Goal: Information Seeking & Learning: Find contact information

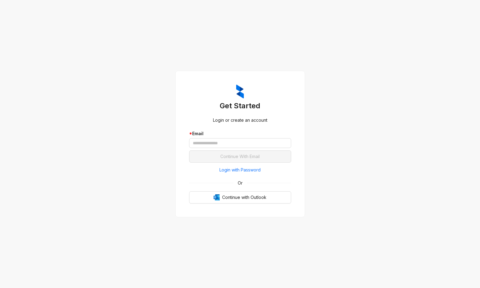
click at [387, 155] on div "Get Started Login or create an account * Email Continue With Email Login with P…" at bounding box center [240, 144] width 480 height 288
click at [242, 169] on span "Login with Password" at bounding box center [239, 170] width 41 height 7
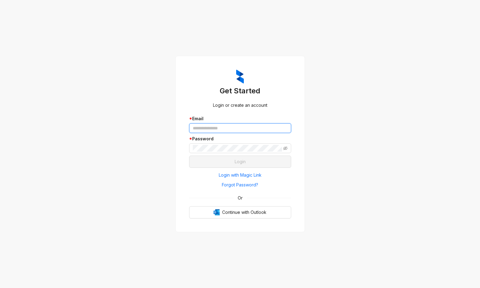
click at [231, 131] on input "text" at bounding box center [240, 128] width 102 height 10
type input "**********"
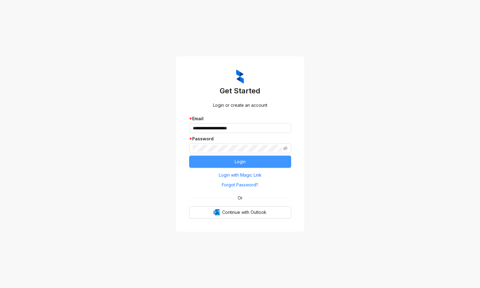
click at [229, 163] on button "Login" at bounding box center [240, 162] width 102 height 12
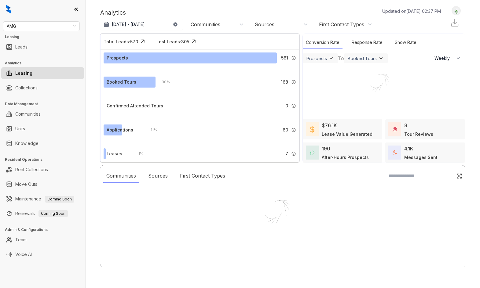
select select "******"
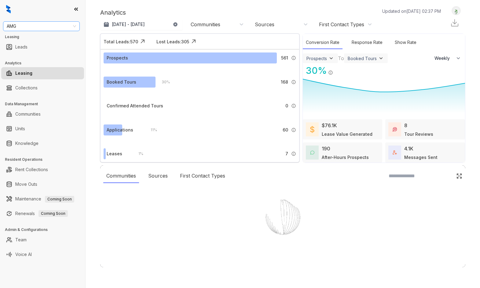
click at [21, 26] on span "AMG" at bounding box center [41, 26] width 69 height 9
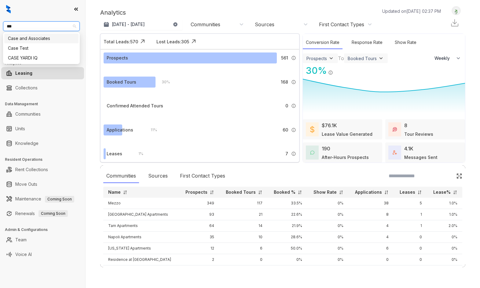
type input "****"
click at [25, 39] on div "Case and Associates" at bounding box center [41, 38] width 67 height 7
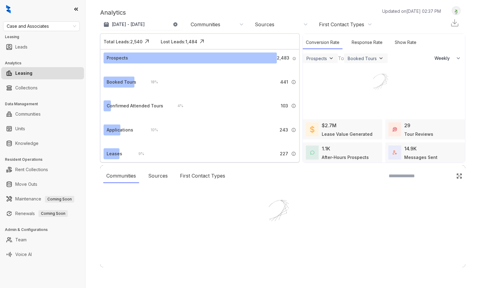
select select "******"
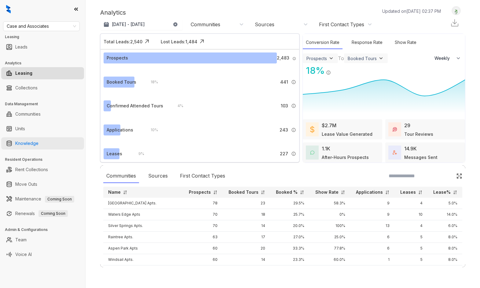
click at [27, 146] on link "Knowledge" at bounding box center [26, 144] width 23 height 12
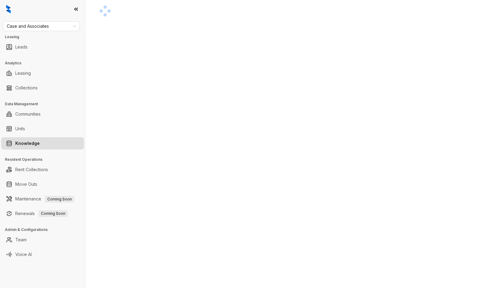
click at [321, 16] on div at bounding box center [282, 11] width 365 height 10
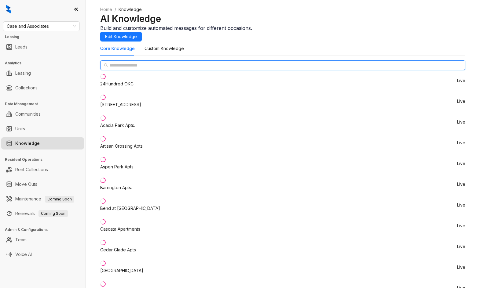
click at [145, 69] on input "text" at bounding box center [282, 65] width 347 height 7
type input "*"
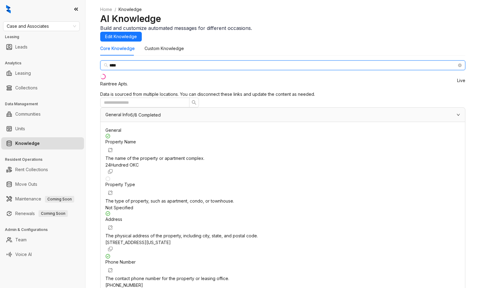
type input "****"
click at [146, 91] on li "Raintree Apts. Live" at bounding box center [282, 80] width 365 height 21
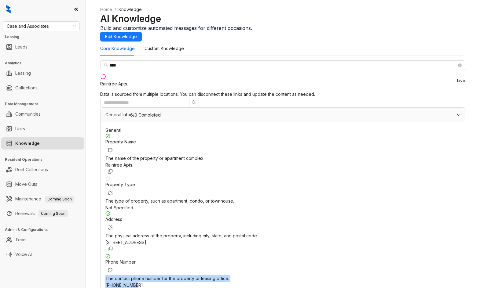
drag, startPoint x: 310, startPoint y: 213, endPoint x: 387, endPoint y: 203, distance: 77.1
click at [390, 216] on div "Property Name The name of the property or apartment complex. Raintree Apts. Pro…" at bounding box center [282, 258] width 355 height 249
copy div "The contact phone number for the property or leasing office. +13169429722"
drag, startPoint x: 335, startPoint y: 225, endPoint x: 319, endPoint y: 224, distance: 15.9
click at [334, 282] on div "+13169429722" at bounding box center [282, 285] width 355 height 7
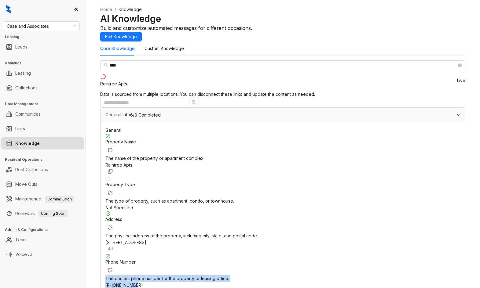
click at [320, 254] on div "Phone Number The contact phone number for the property or leasing office. +1316…" at bounding box center [282, 275] width 355 height 43
drag, startPoint x: 320, startPoint y: 217, endPoint x: 403, endPoint y: 130, distance: 120.2
click at [364, 254] on div "Phone Number The contact phone number for the property or leasing office. +1316…" at bounding box center [282, 275] width 355 height 43
copy span "+13169429722"
click at [25, 24] on span "Case and Associates" at bounding box center [41, 26] width 69 height 9
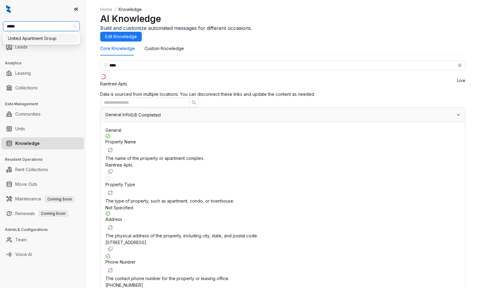
type input "******"
click at [40, 39] on div "United Apartment Group" at bounding box center [41, 38] width 67 height 7
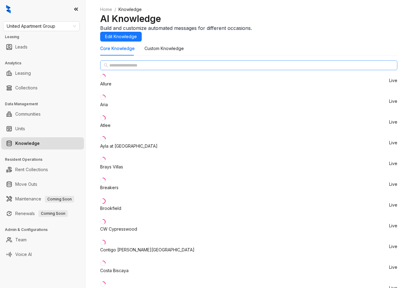
click at [116, 70] on span at bounding box center [248, 66] width 297 height 10
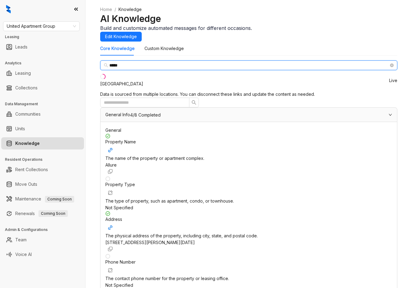
type input "*****"
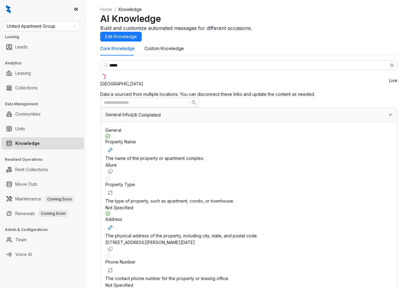
click at [125, 87] on div "Southpark Ranch" at bounding box center [121, 84] width 43 height 7
drag, startPoint x: 284, startPoint y: 172, endPoint x: 139, endPoint y: 171, distance: 145.5
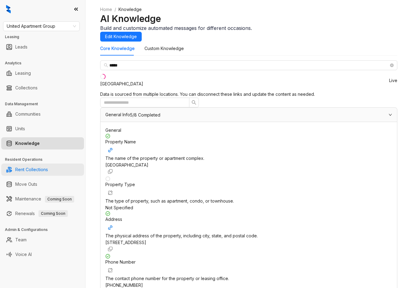
copy span "https://www.southparkranch.com/"
click at [279, 13] on ol "Home / Knowledge" at bounding box center [248, 9] width 297 height 7
drag, startPoint x: 285, startPoint y: 195, endPoint x: 316, endPoint y: 193, distance: 31.2
click at [332, 254] on div "Phone Number The contact phone number for the property or leasing office. +1512…" at bounding box center [248, 275] width 287 height 43
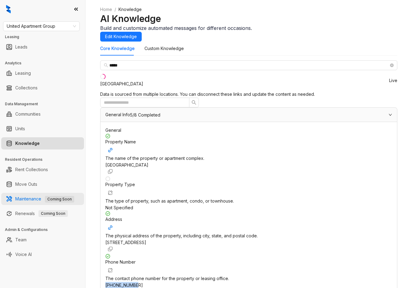
copy span "+15128569278"
click at [37, 23] on span "United Apartment Group" at bounding box center [41, 26] width 69 height 9
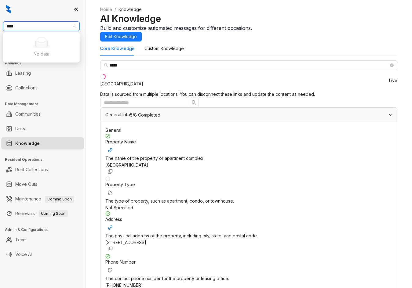
type input "***"
click at [50, 45] on div "Raintree Partners" at bounding box center [41, 48] width 67 height 7
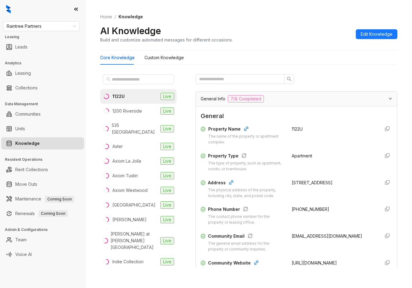
scroll to position [31, 0]
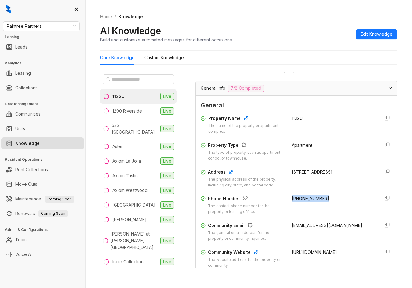
drag, startPoint x: 284, startPoint y: 201, endPoint x: 311, endPoint y: 201, distance: 27.2
click at [321, 202] on div "Phone Number The contact phone number for the property or leasing office. [PHON…" at bounding box center [297, 206] width 192 height 20
copy span "[PHONE_NUMBER]"
drag, startPoint x: 286, startPoint y: 227, endPoint x: 332, endPoint y: 223, distance: 46.6
click at [333, 223] on div "Community Email The general email address for the property or community inquiri…" at bounding box center [297, 232] width 192 height 20
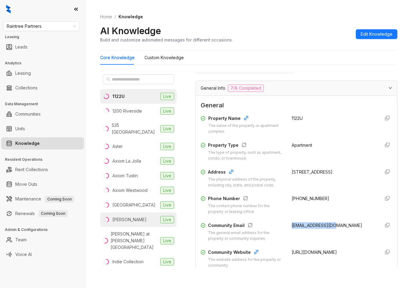
copy span "[EMAIL_ADDRESS][DOMAIN_NAME]"
